Goal: Feedback & Contribution: Contribute content

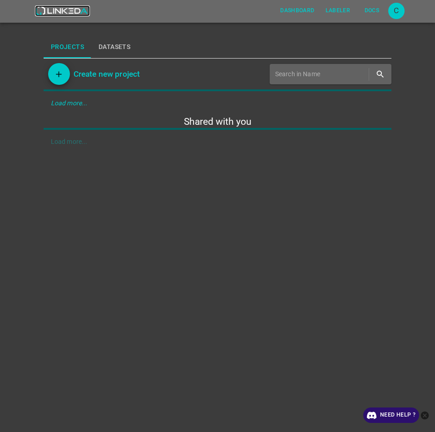
click at [66, 13] on img at bounding box center [62, 10] width 55 height 11
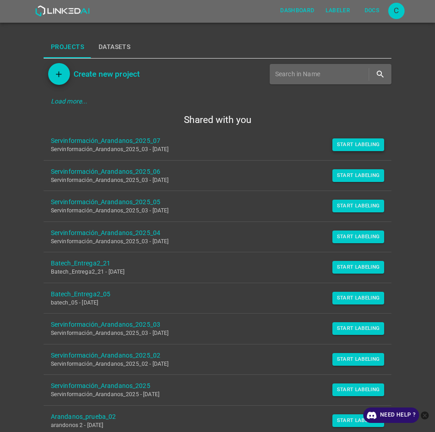
click at [360, 150] on button "Start Labeling" at bounding box center [358, 145] width 52 height 13
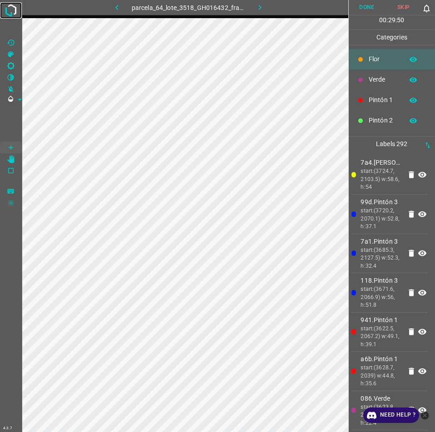
click at [7, 7] on img at bounding box center [11, 10] width 16 height 16
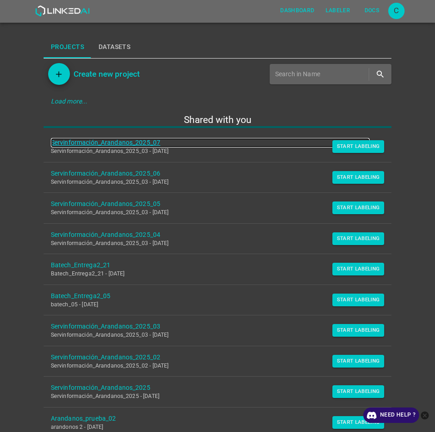
click at [109, 142] on link "Servinformación_Arandanos_2025_07" at bounding box center [210, 143] width 319 height 10
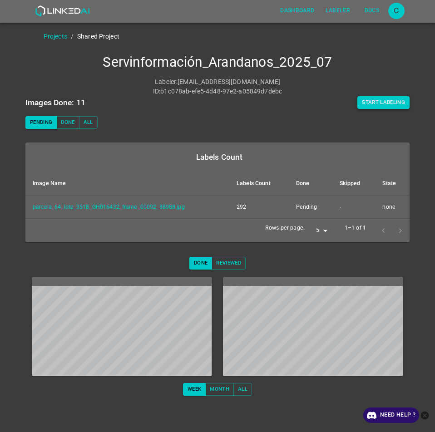
click at [361, 100] on button "Start Labeling" at bounding box center [383, 102] width 52 height 13
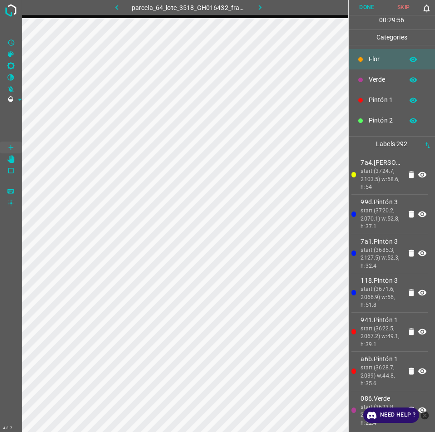
click at [258, 11] on icon "button" at bounding box center [260, 8] width 10 height 10
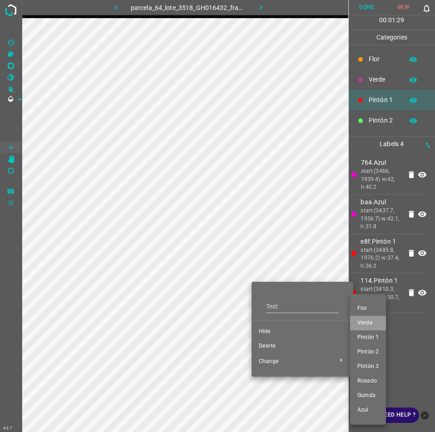
click at [372, 322] on span "Verde" at bounding box center [367, 323] width 21 height 8
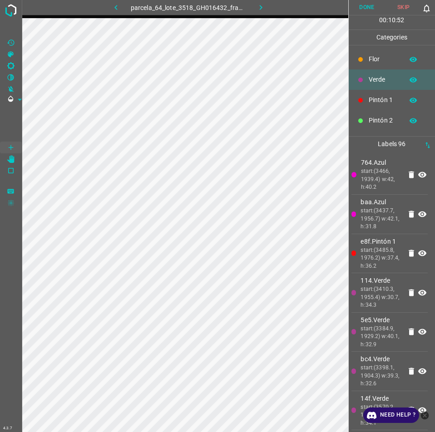
click li "Verde"
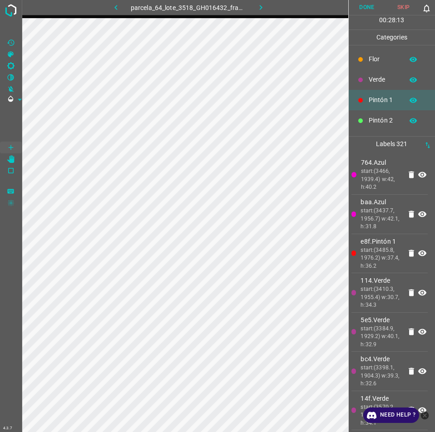
scroll to position [136, 0]
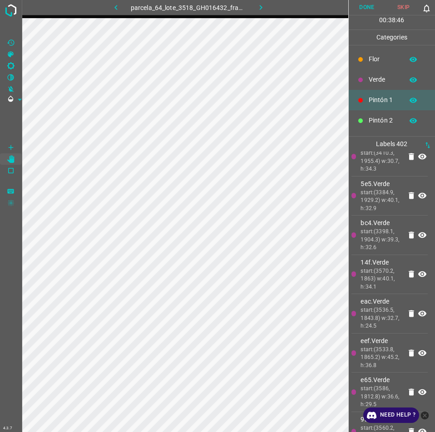
click at [378, 7] on button "Done" at bounding box center [367, 7] width 37 height 15
click at [264, 7] on icon "button" at bounding box center [261, 8] width 10 height 10
